Goal: Information Seeking & Learning: Find specific fact

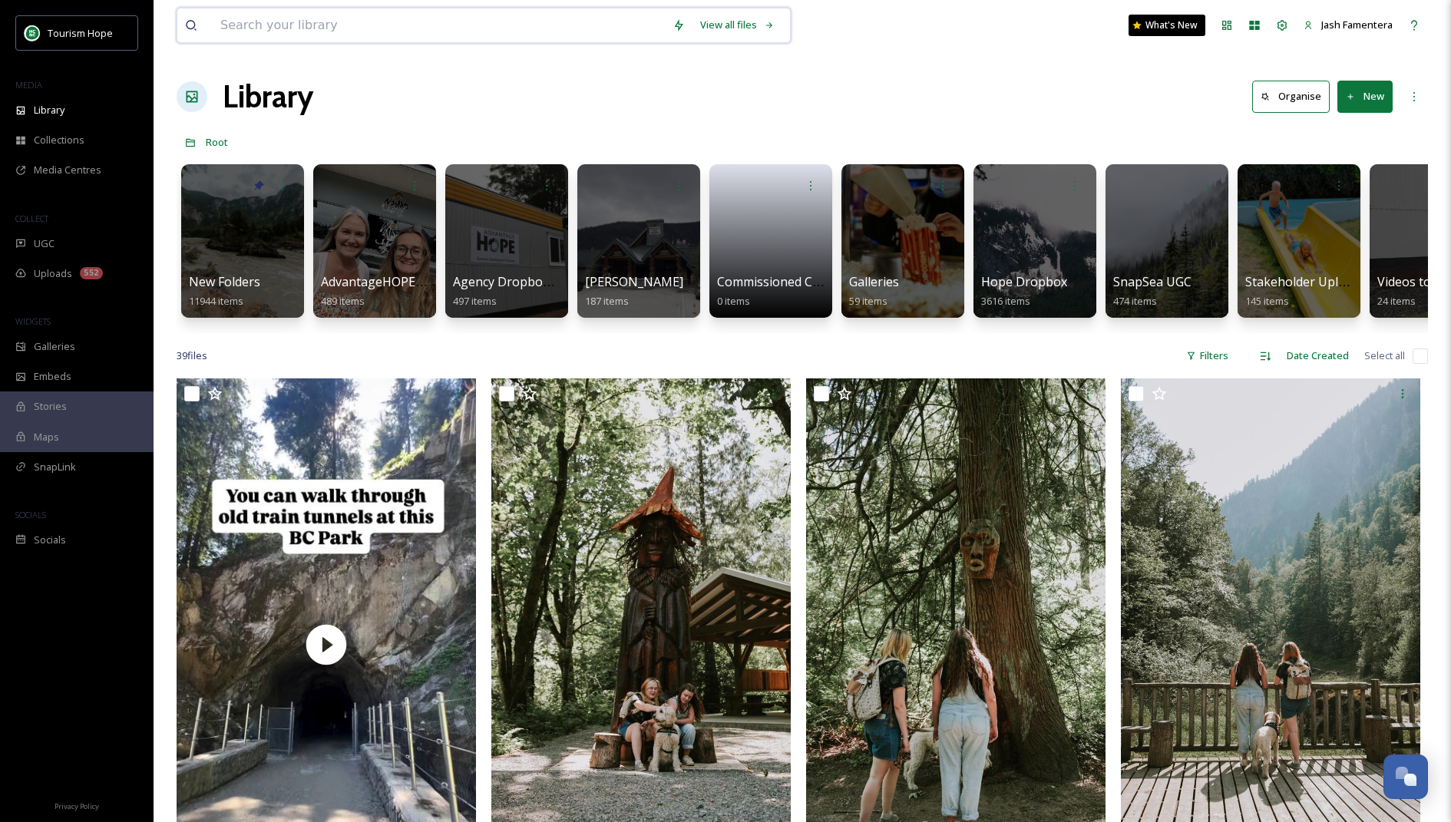
click at [570, 28] on input at bounding box center [439, 25] width 452 height 34
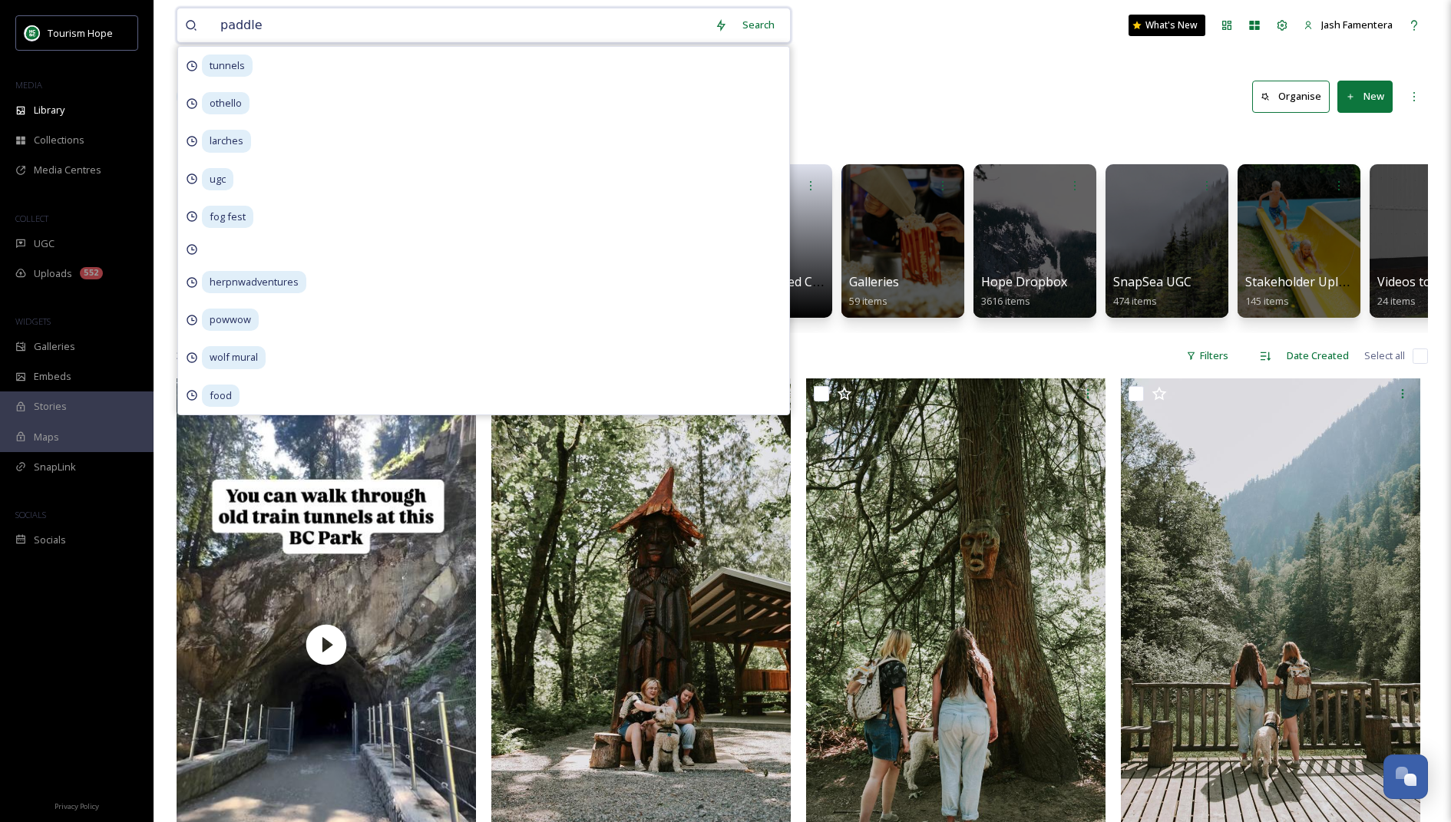
type input "paddle"
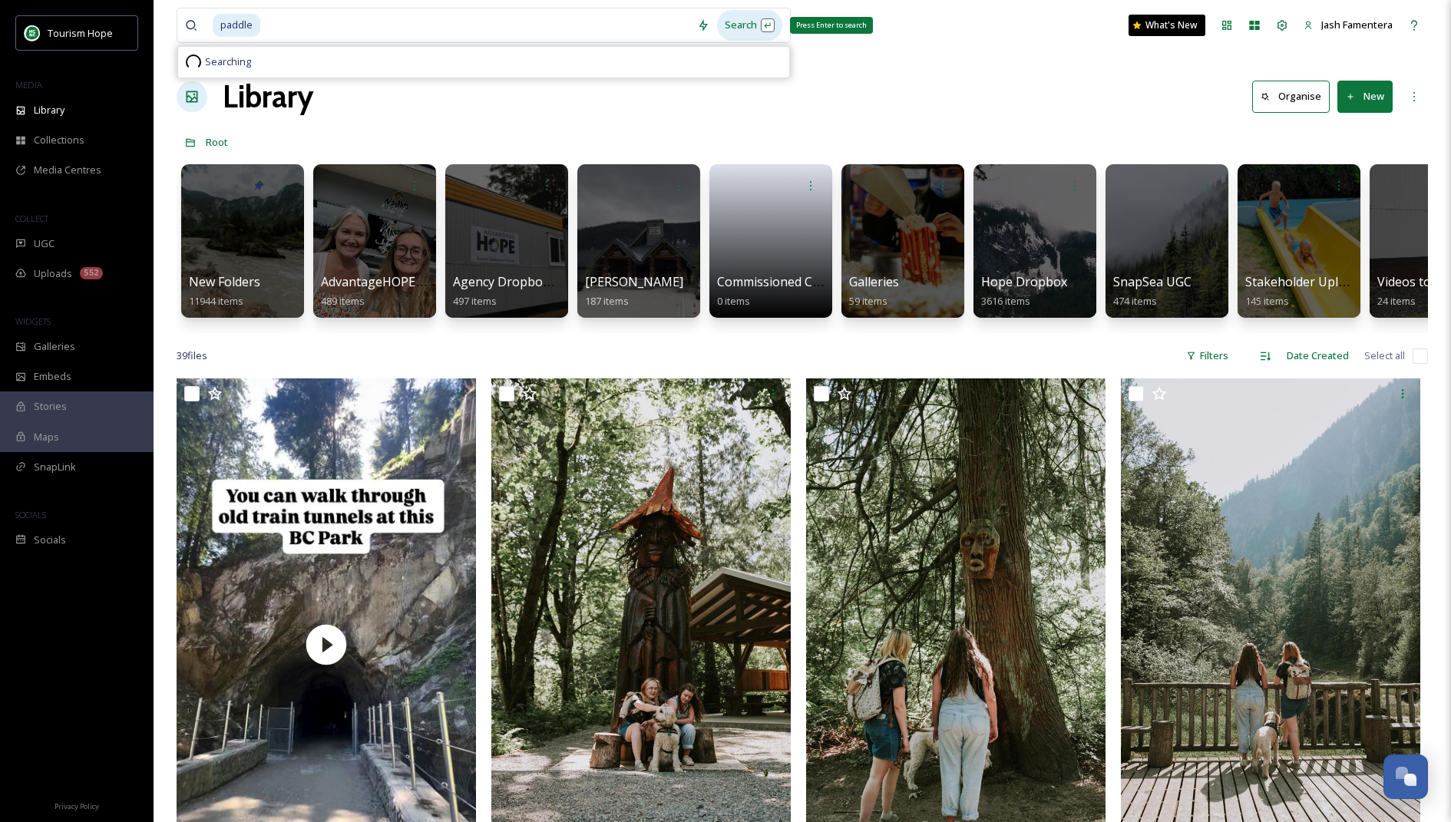
click at [772, 33] on div "Search Press Enter to search" at bounding box center [749, 25] width 65 height 30
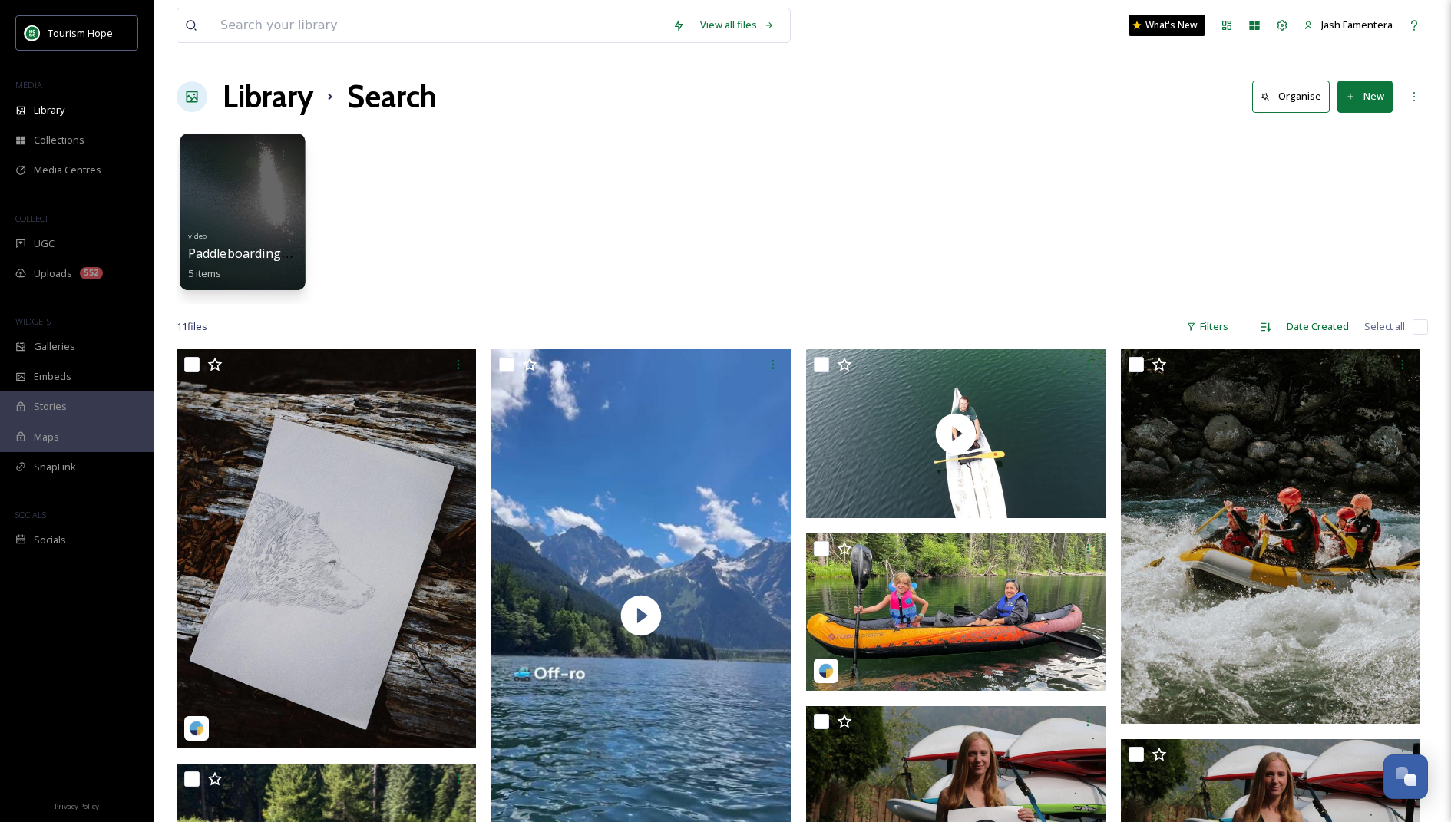
click at [220, 256] on span "Paddleboarding_LakeOfTheWoods" at bounding box center [290, 253] width 205 height 17
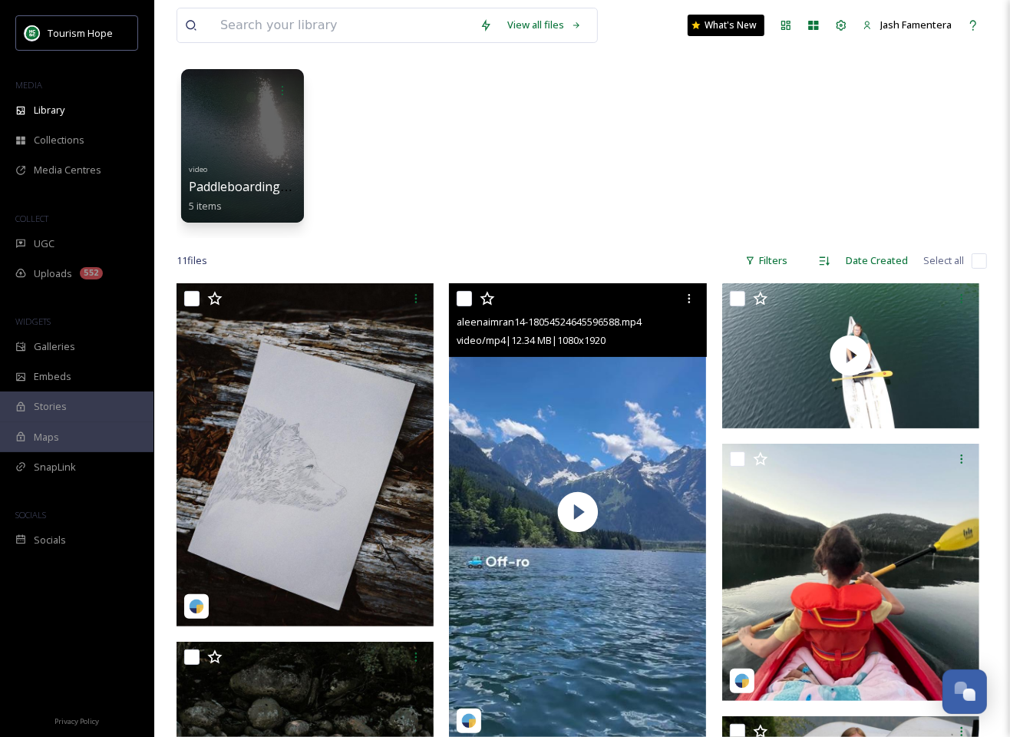
scroll to position [98, 0]
